Goal: Task Accomplishment & Management: Use online tool/utility

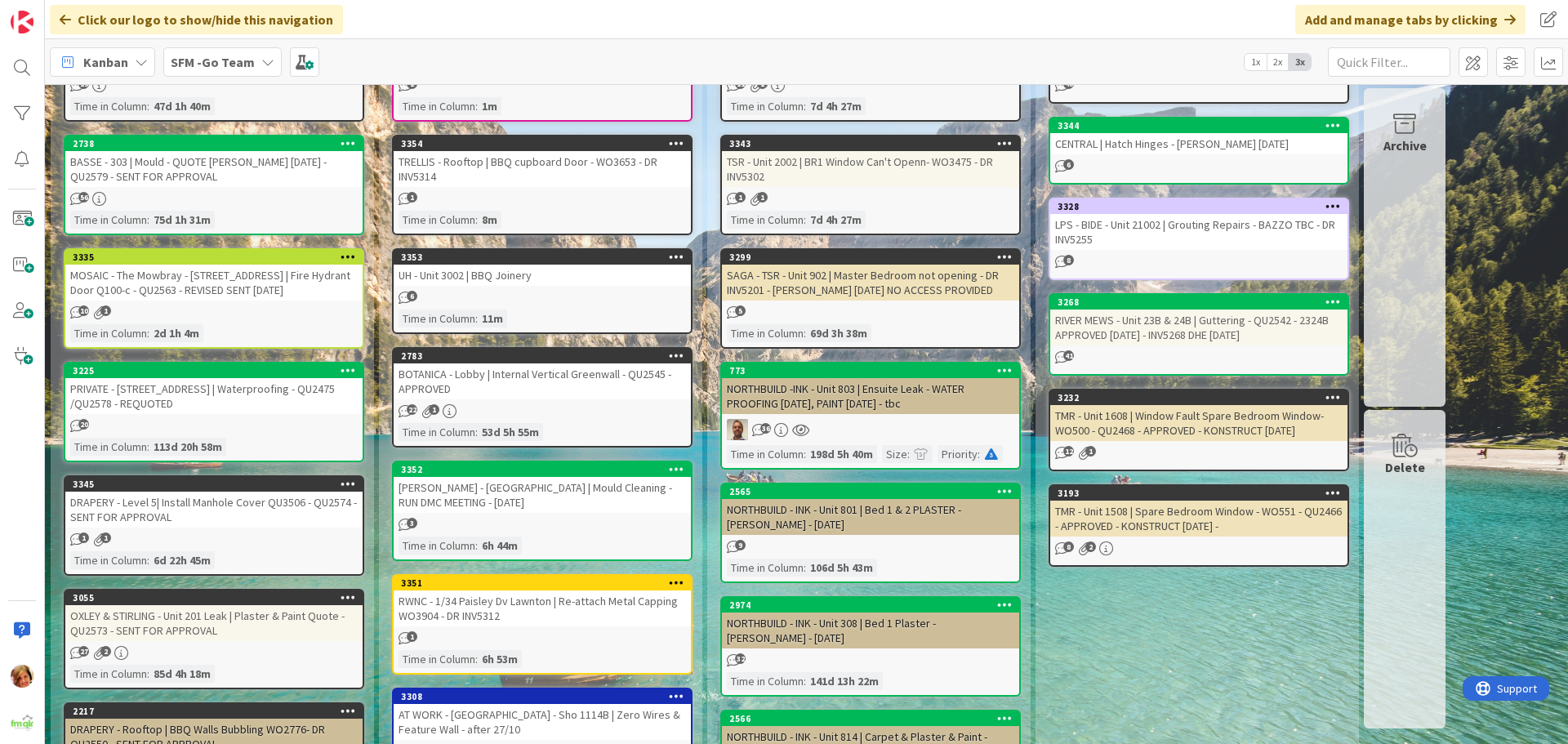
click at [503, 495] on div "[PERSON_NAME] - [GEOGRAPHIC_DATA] | Mould Cleaning - RUN DMC MEETING - [DATE]" at bounding box center [543, 495] width 298 height 36
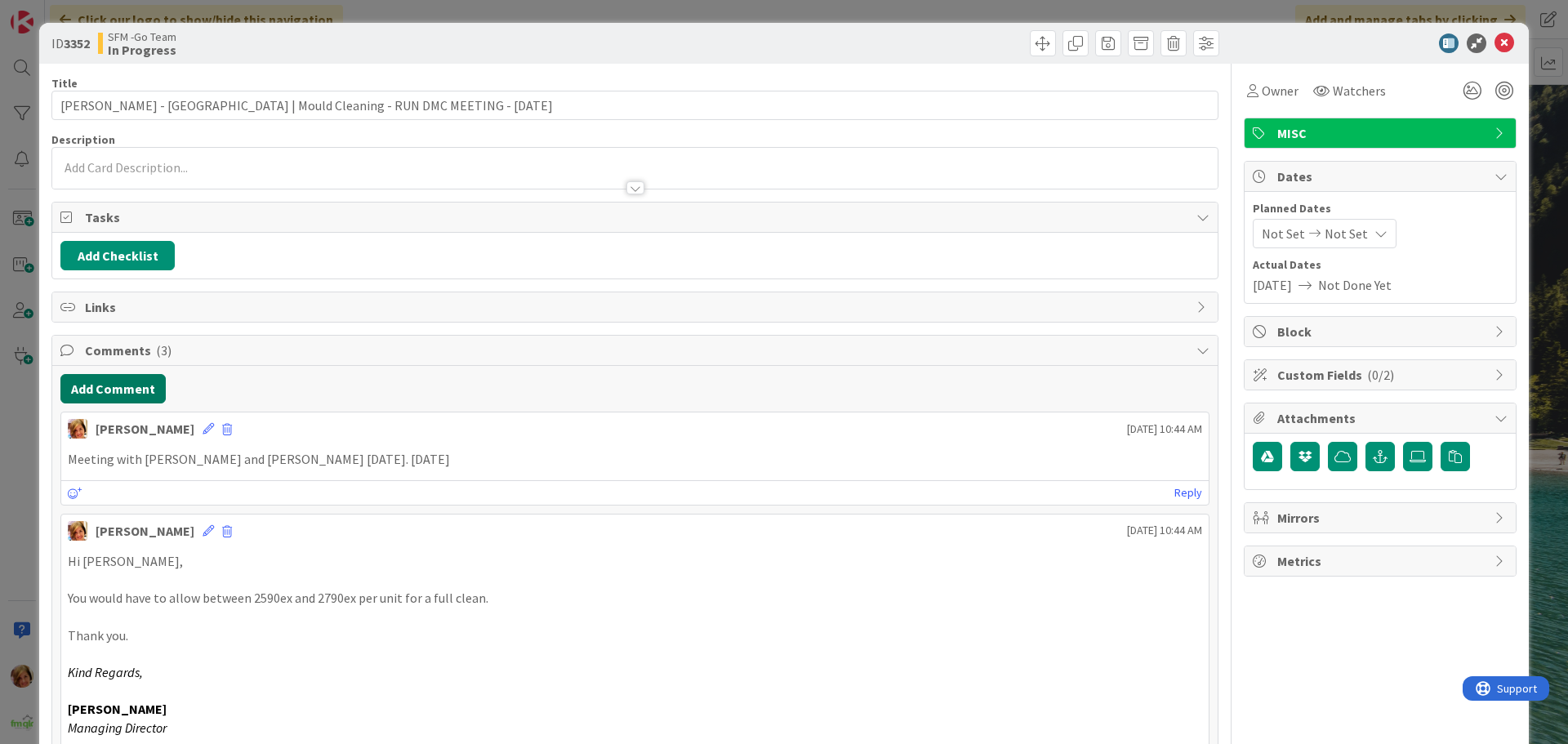
click at [114, 384] on button "Add Comment" at bounding box center [113, 388] width 106 height 29
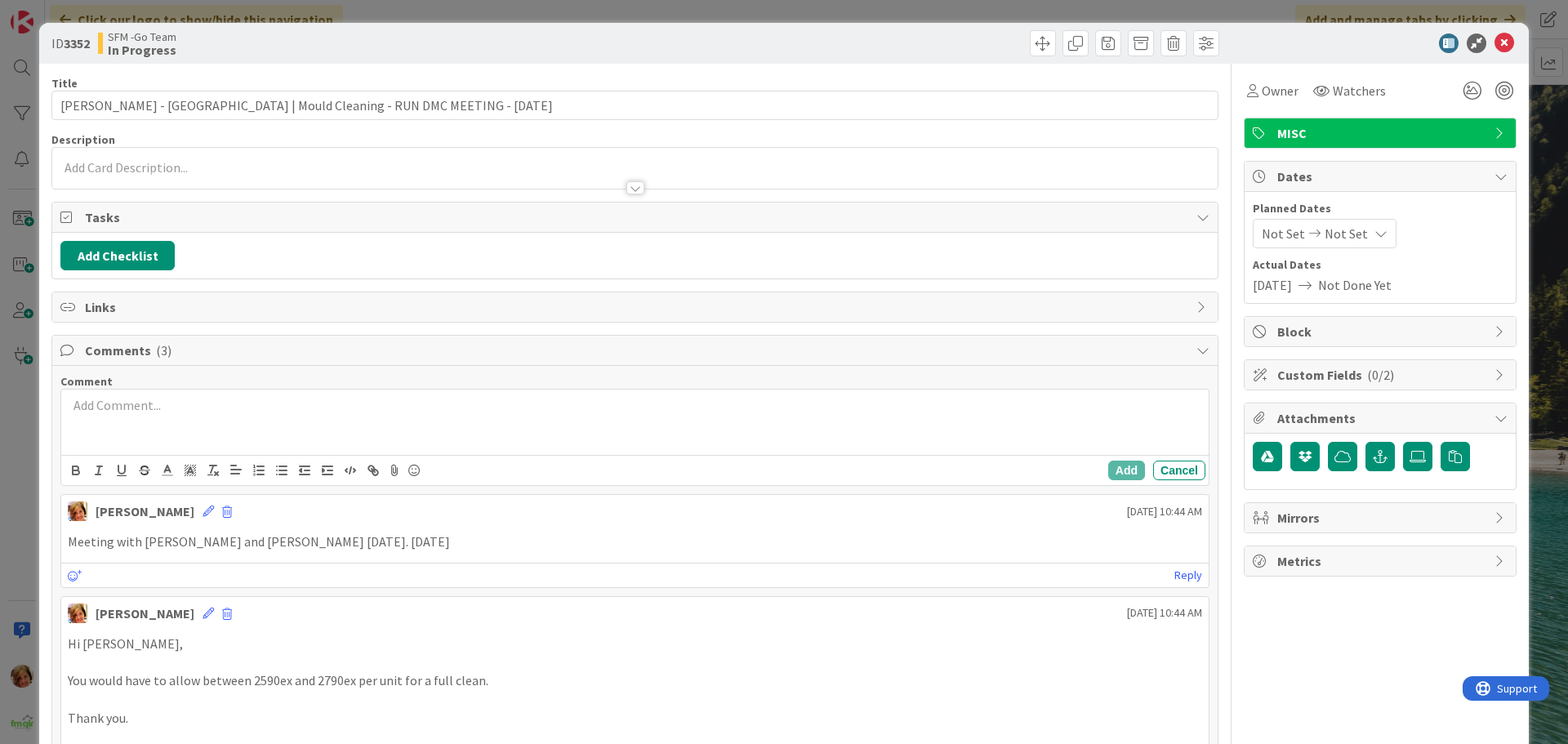
click at [130, 444] on div at bounding box center [635, 422] width 1147 height 66
click at [272, 410] on p "QU2584 - SENT FOR APPROVAL" at bounding box center [634, 406] width 1134 height 19
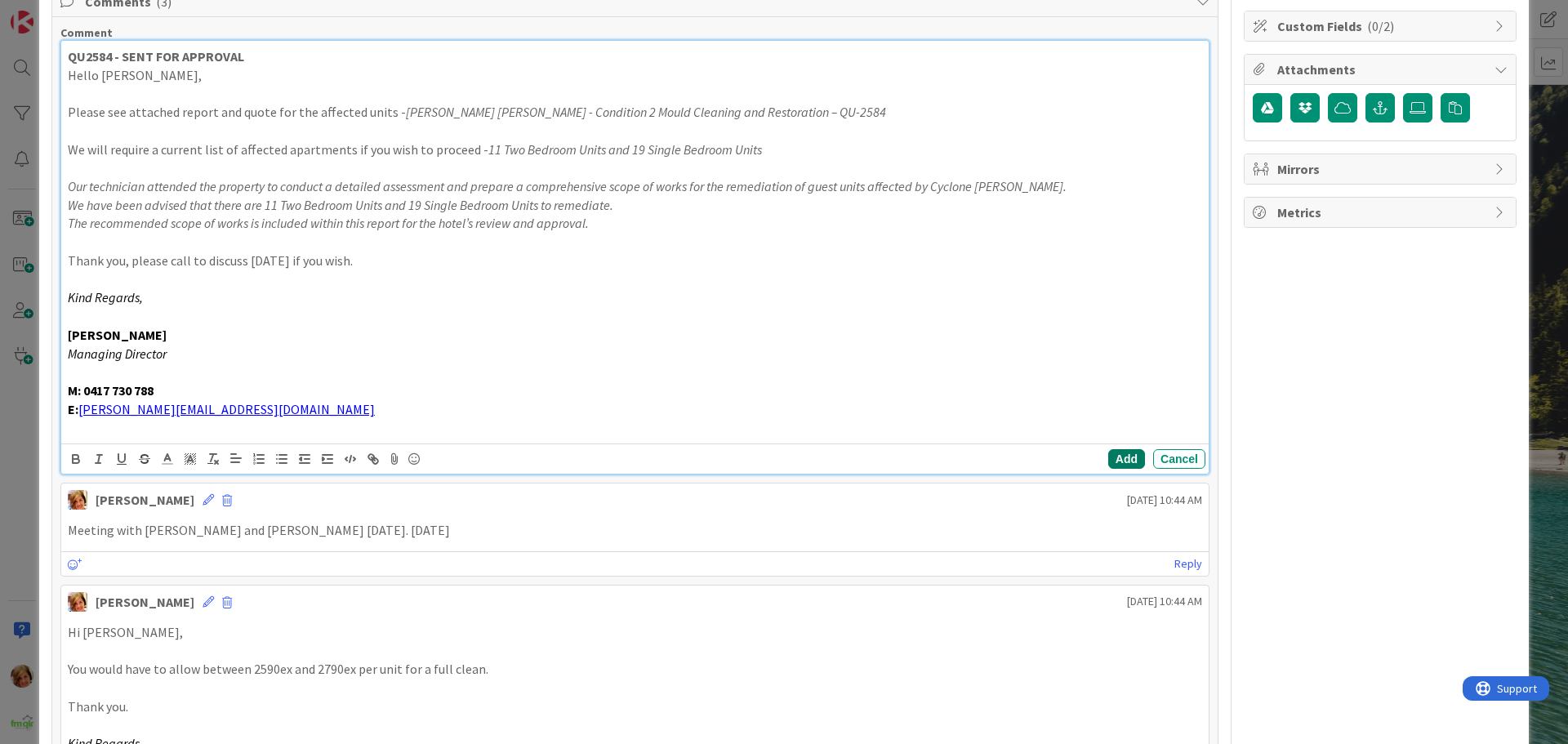
click at [1109, 458] on button "Add" at bounding box center [1127, 459] width 36 height 20
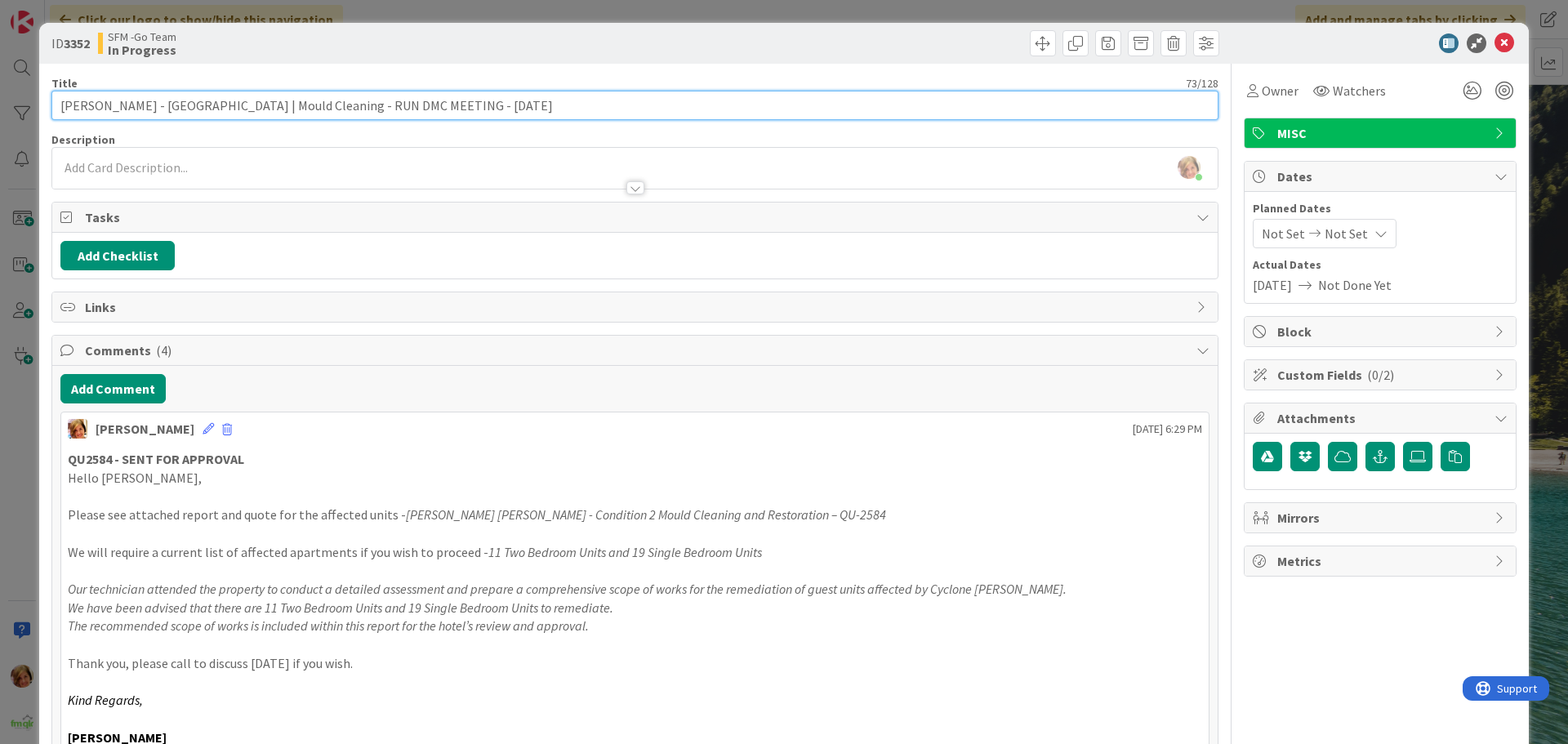
drag, startPoint x: 493, startPoint y: 106, endPoint x: 308, endPoint y: 100, distance: 185.1
click at [308, 100] on input "[PERSON_NAME] - [GEOGRAPHIC_DATA] | Mould Cleaning - RUN DMC MEETING - [DATE]" at bounding box center [634, 106] width 1167 height 29
type input "[PERSON_NAME] - [GEOGRAPHIC_DATA] | Mould Cleaning - QU2584 - SENT FOR APPROVAL…"
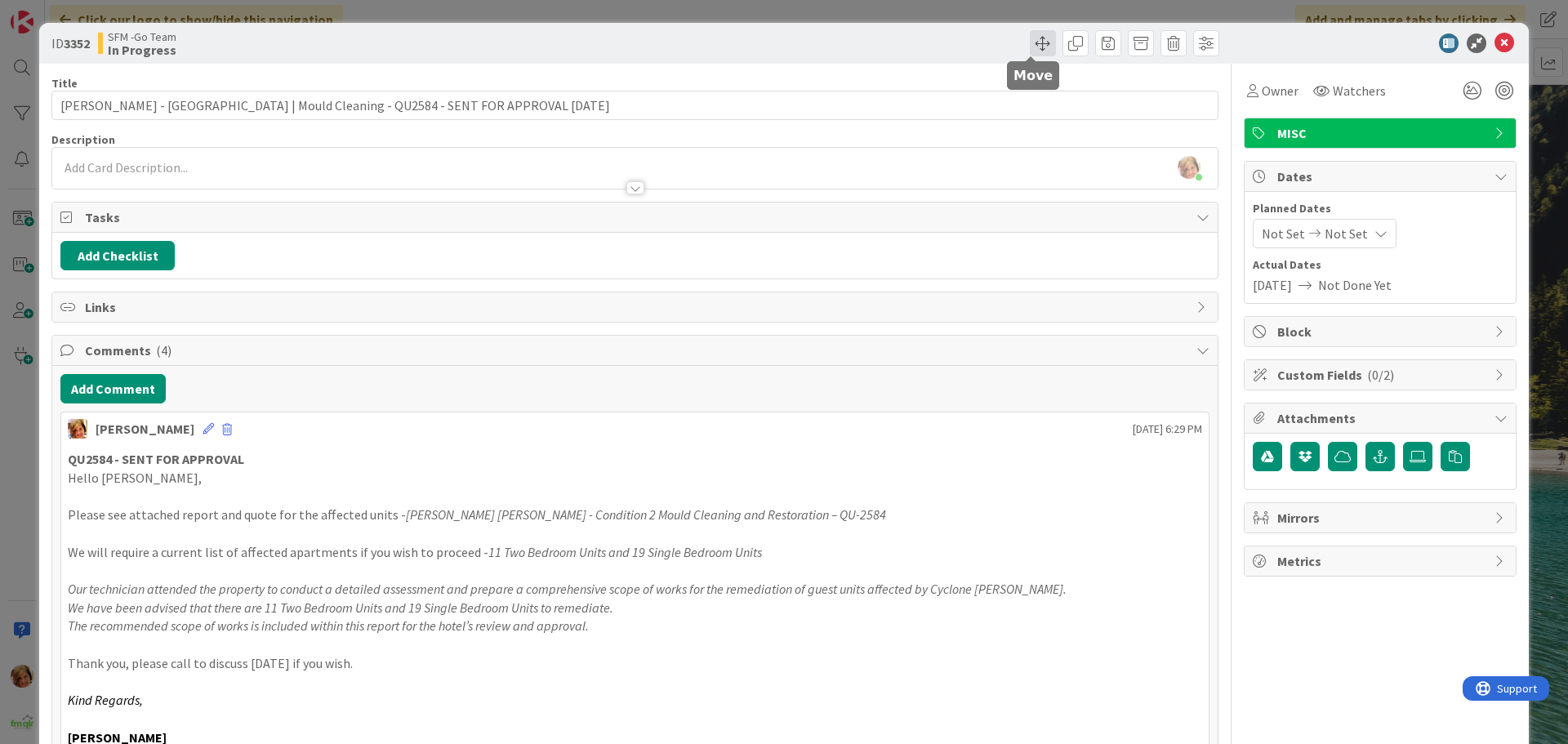
click at [1032, 36] on span at bounding box center [1043, 43] width 26 height 26
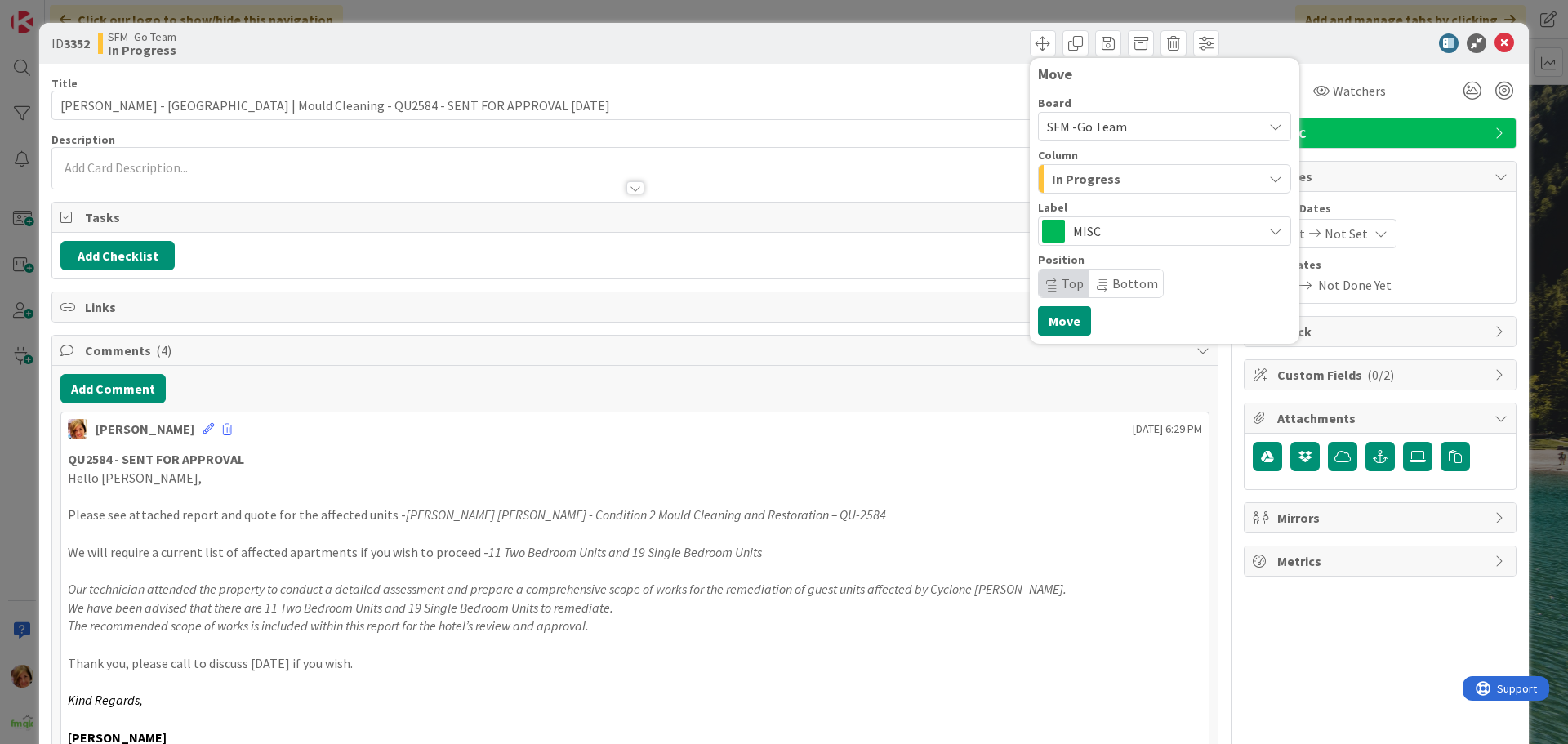
click at [1095, 168] on div "In Progress" at bounding box center [1155, 179] width 215 height 26
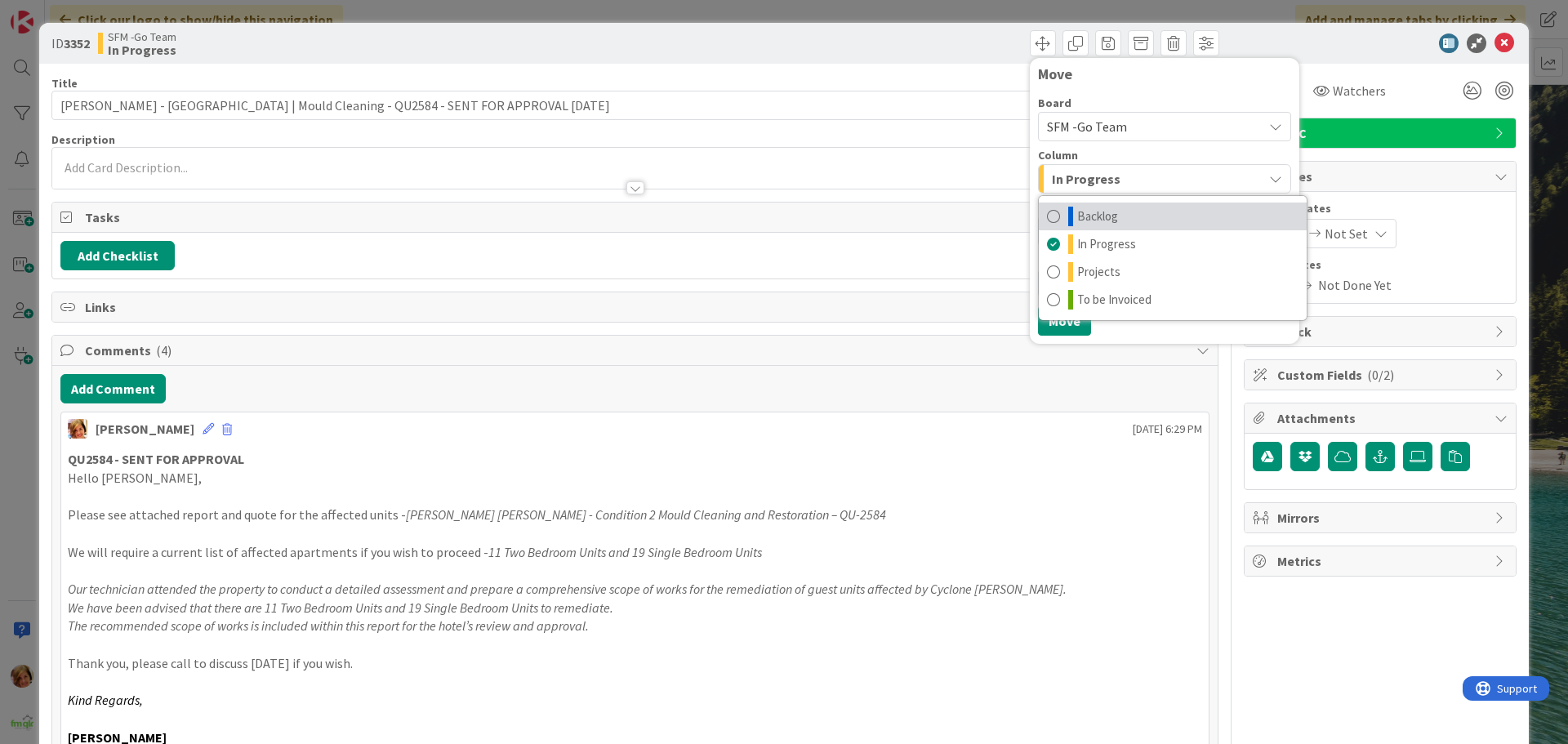
click at [1090, 218] on span "Backlog" at bounding box center [1097, 216] width 41 height 20
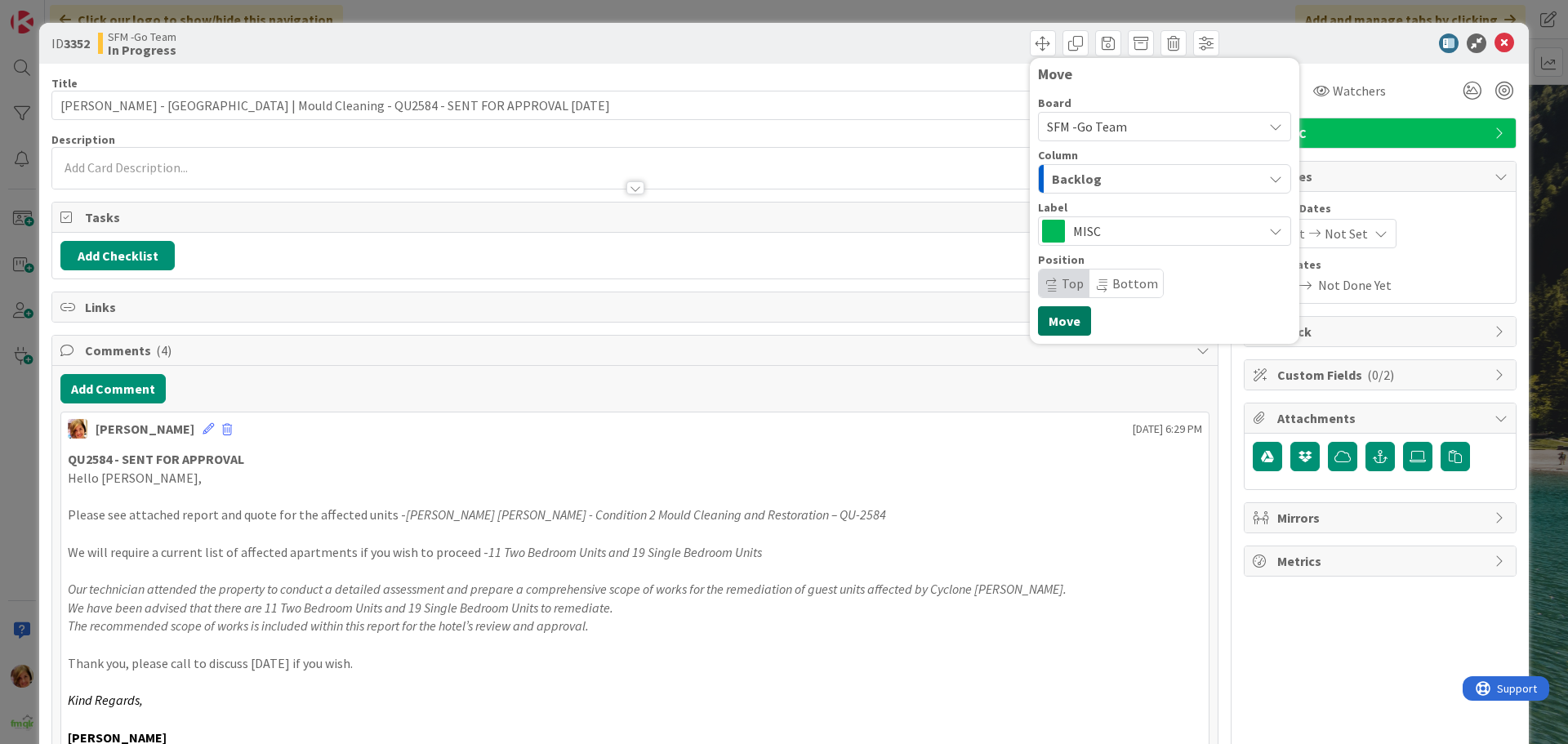
click at [1051, 320] on button "Move" at bounding box center [1064, 321] width 53 height 29
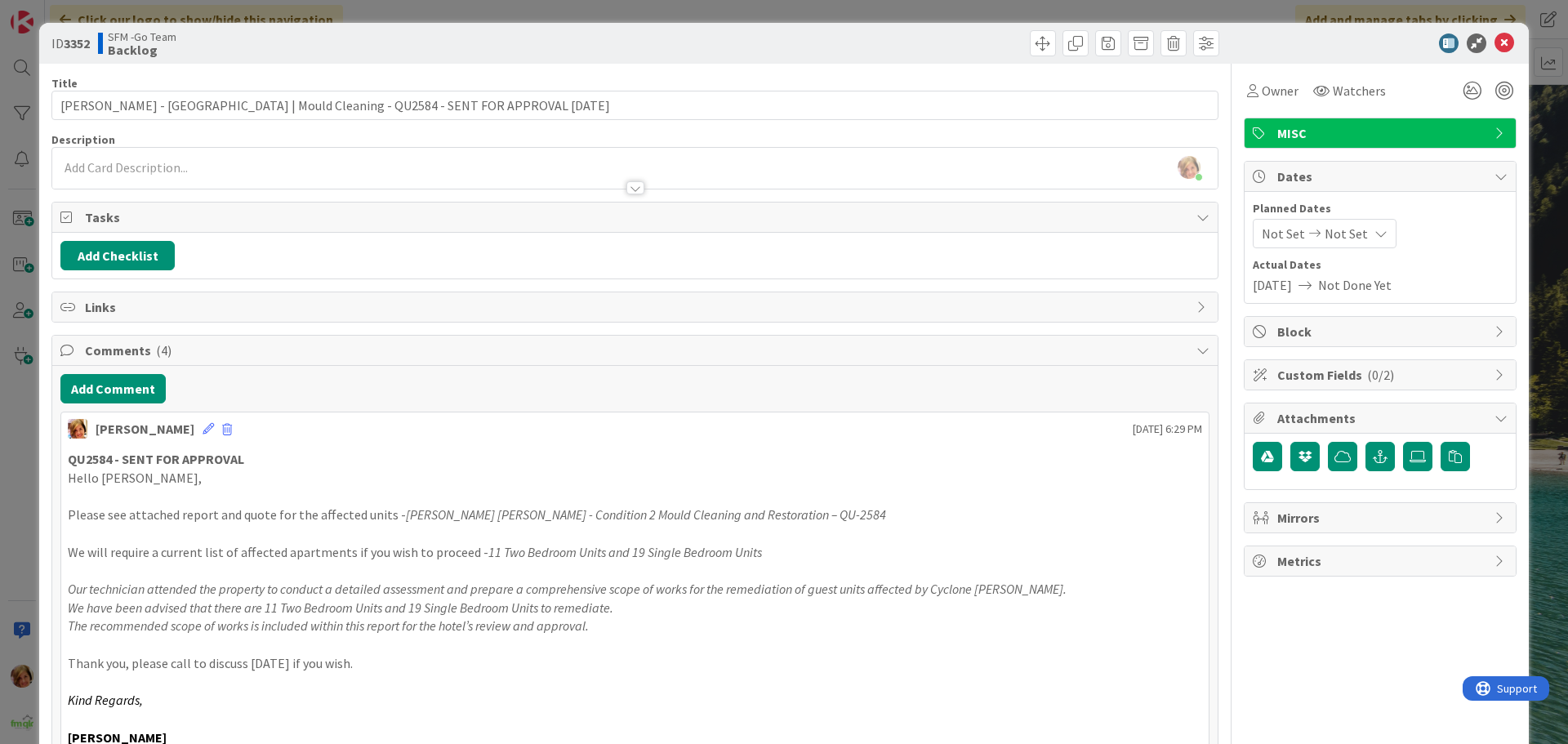
scroll to position [254, 0]
click at [941, 28] on div "ID 3352 SFM -Go Team Backlog Move Move" at bounding box center [784, 42] width 1490 height 41
click at [1494, 36] on icon at bounding box center [1504, 43] width 20 height 20
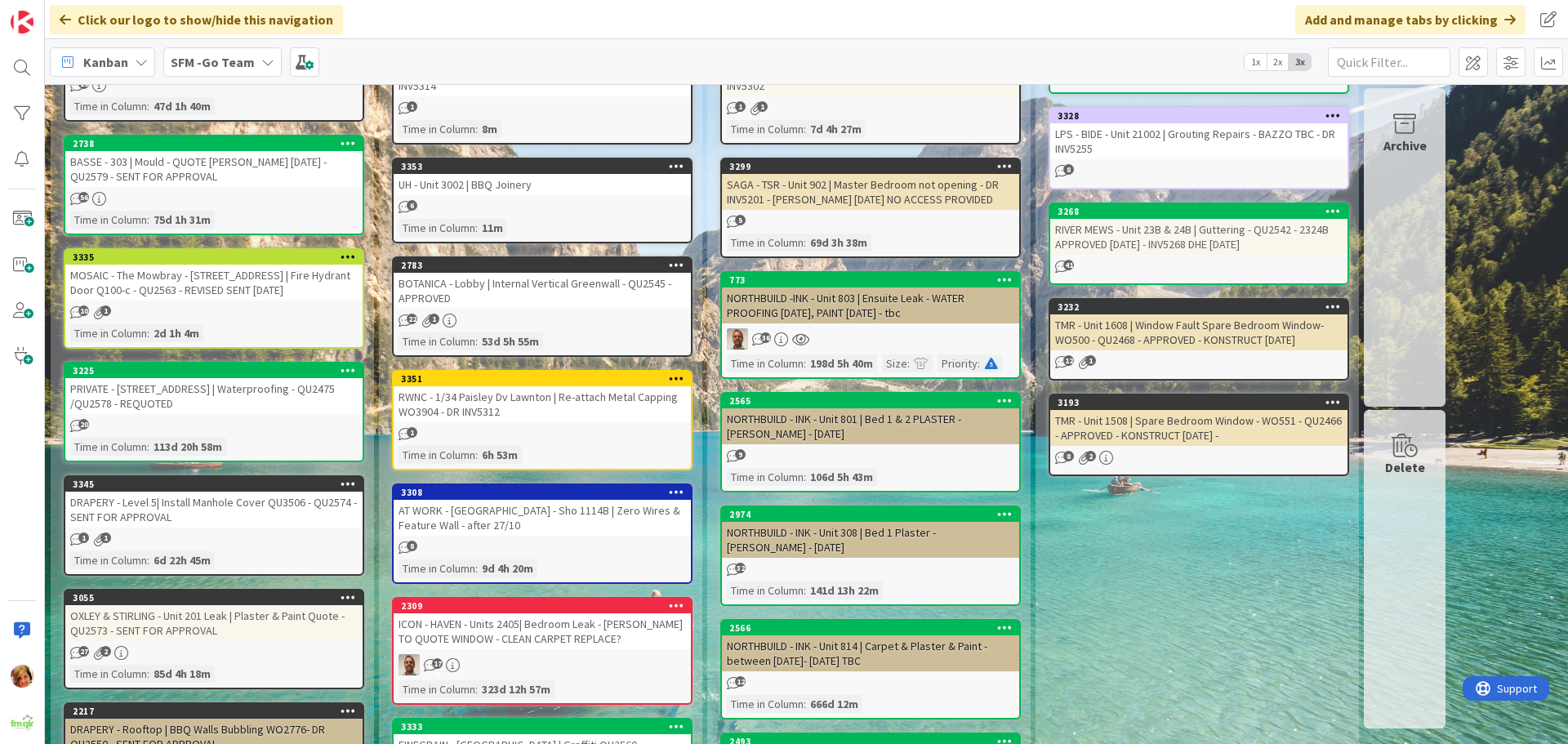
click at [532, 184] on div "UH - Unit 3002 | BBQ Joinery" at bounding box center [543, 184] width 298 height 22
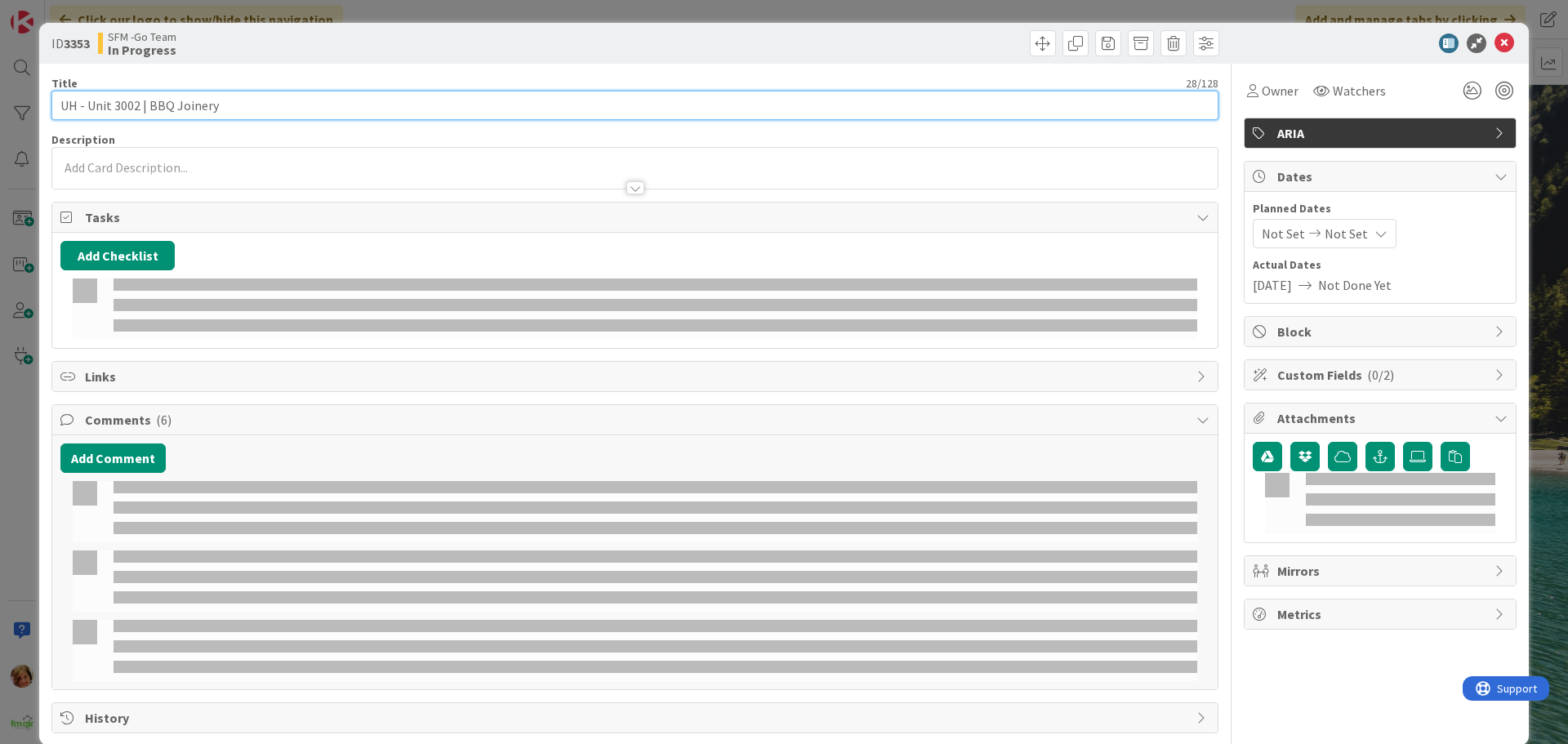
click at [280, 112] on input "UH - Unit 3002 | BBQ Joinery" at bounding box center [634, 106] width 1167 height 29
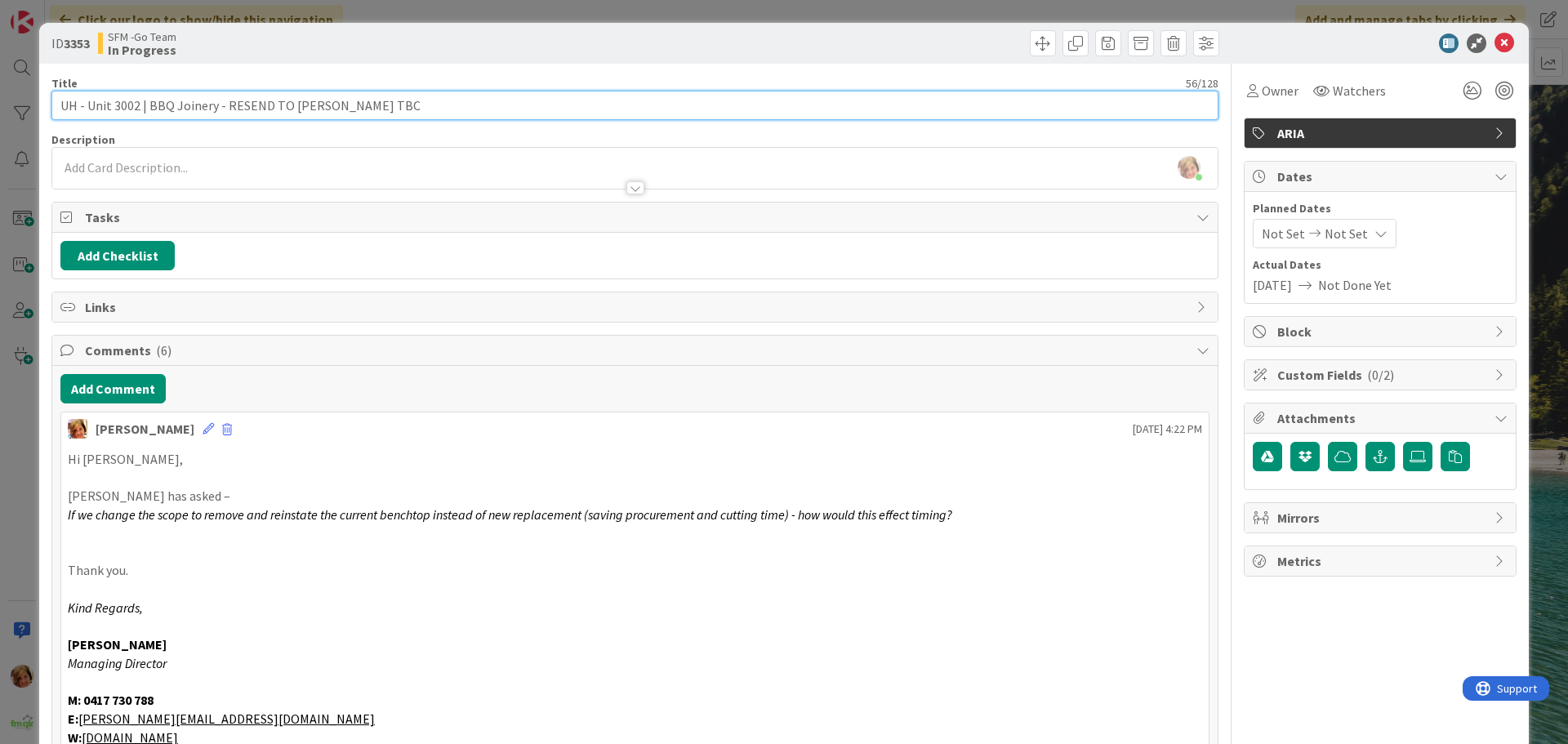
type input "UH - Unit 3002 | BBQ Joinery - RESEND TO [PERSON_NAME] TBC"
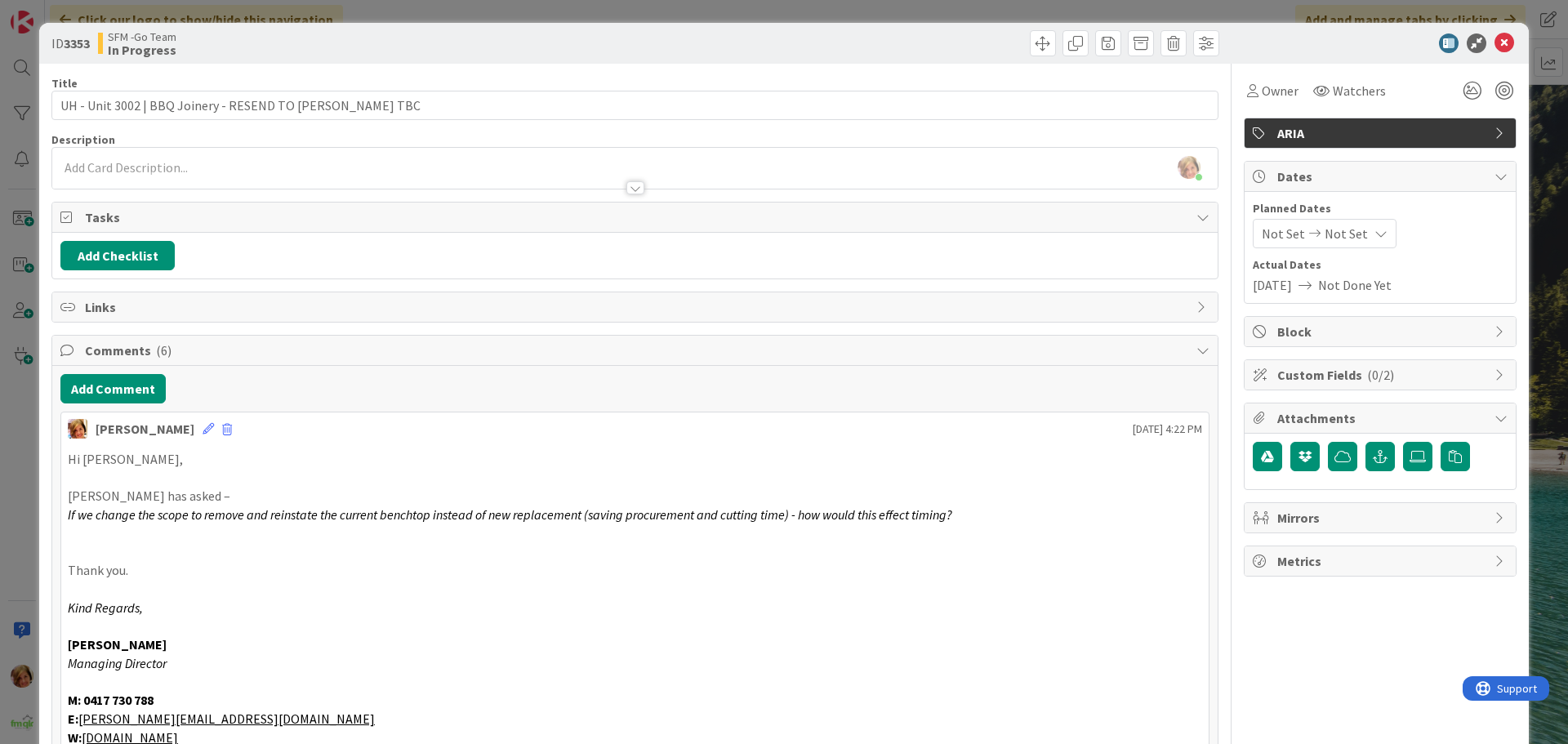
drag, startPoint x: 575, startPoint y: 51, endPoint x: 952, endPoint y: 58, distance: 377.1
click at [575, 51] on div "SFM -Go Team In Progress" at bounding box center [364, 43] width 533 height 26
click at [1494, 45] on icon at bounding box center [1504, 43] width 20 height 20
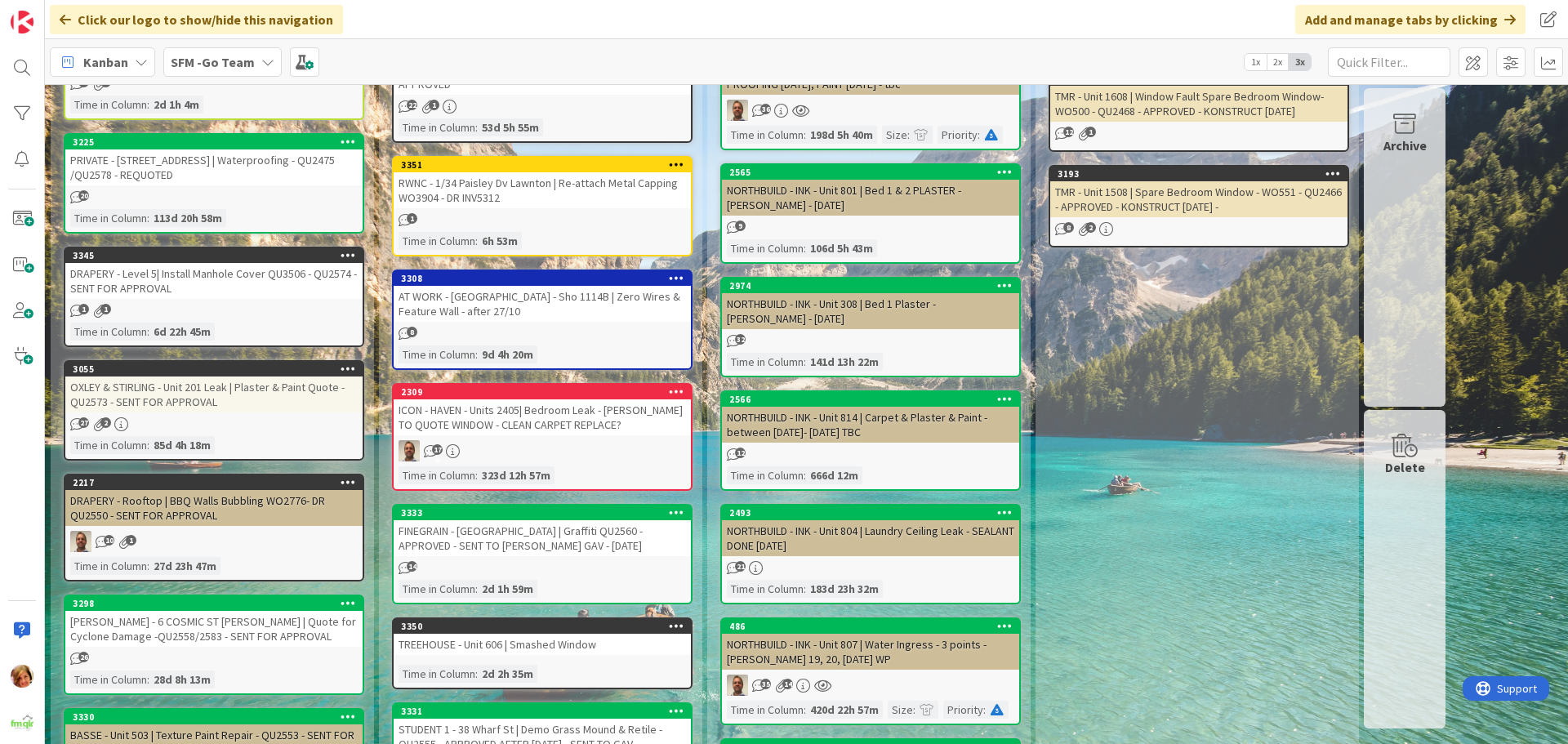
scroll to position [499, 0]
